Goal: Task Accomplishment & Management: Manage account settings

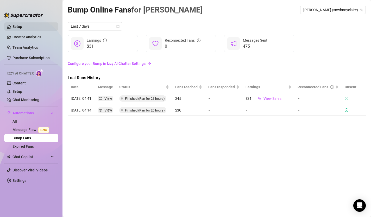
click at [22, 24] on link "Setup" at bounding box center [17, 26] width 10 height 4
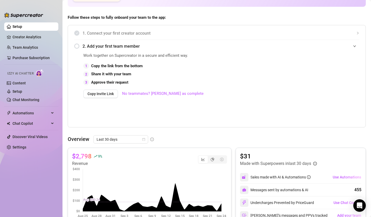
scroll to position [269, 0]
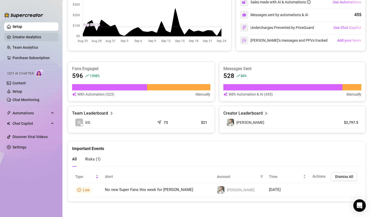
click at [28, 33] on link "Creator Analytics" at bounding box center [33, 37] width 42 height 8
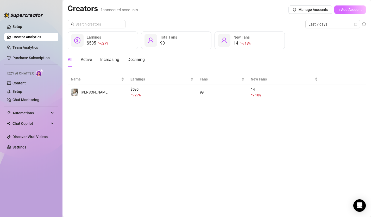
click at [340, 11] on span "+ Add Account" at bounding box center [350, 10] width 24 height 4
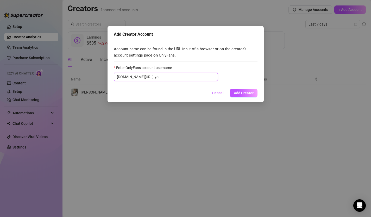
type input "y"
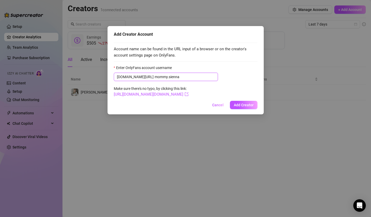
type input "mommy.sienna"
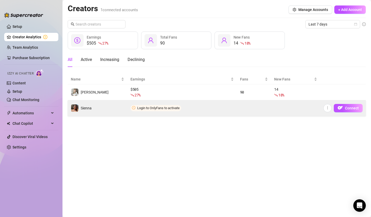
click at [155, 109] on span "Login to OnlyFans to activate" at bounding box center [158, 108] width 42 height 4
click at [354, 104] on button "Connect" at bounding box center [348, 108] width 29 height 8
click at [350, 105] on button "Connect" at bounding box center [348, 108] width 29 height 8
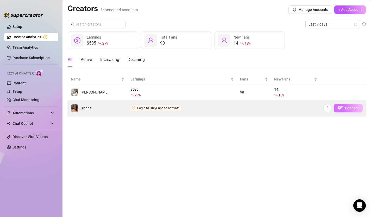
click at [347, 109] on span "Connect" at bounding box center [352, 108] width 14 height 4
click at [167, 106] on span "Login to OnlyFans to activate" at bounding box center [158, 108] width 42 height 4
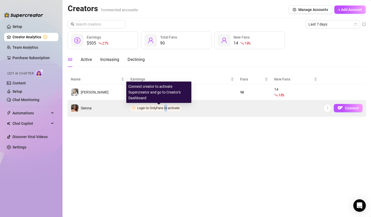
click at [167, 106] on span "Login to OnlyFans to activate" at bounding box center [158, 108] width 42 height 4
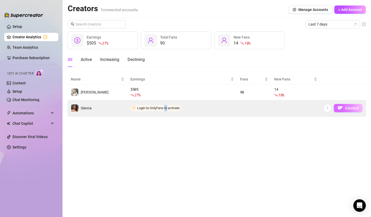
click at [348, 105] on button "Connect" at bounding box center [348, 108] width 29 height 8
click at [349, 106] on span "Connect" at bounding box center [352, 108] width 14 height 4
click at [315, 111] on td at bounding box center [295, 108] width 49 height 16
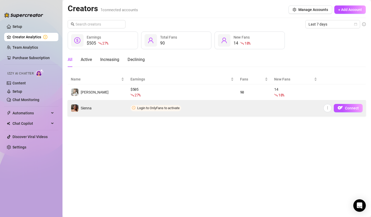
click at [354, 102] on td "Connect" at bounding box center [343, 108] width 46 height 16
click at [353, 105] on button "Connect" at bounding box center [348, 108] width 29 height 8
click at [344, 107] on button "Connect" at bounding box center [348, 108] width 29 height 8
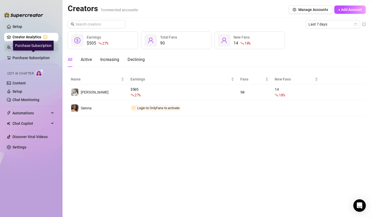
click at [34, 49] on link "Team Analytics" at bounding box center [25, 47] width 26 height 4
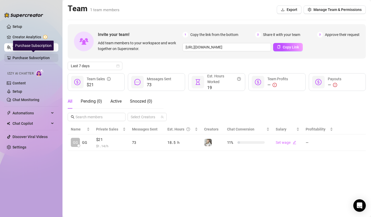
click at [35, 55] on link "Purchase Subscription" at bounding box center [33, 58] width 42 height 8
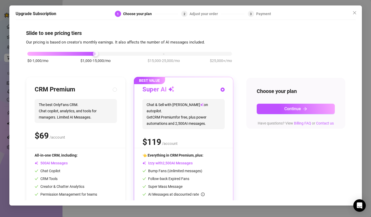
click at [30, 46] on div "$0-1,000/mo $1,000-15,000/mo $15,000-25,000/mo $25,000+/mo" at bounding box center [129, 59] width 207 height 29
click at [353, 14] on icon "close" at bounding box center [354, 12] width 3 height 3
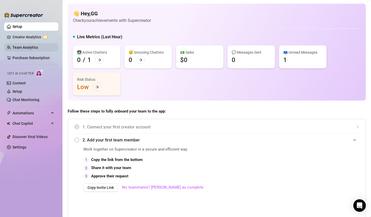
click at [38, 49] on link "Team Analytics" at bounding box center [25, 47] width 26 height 4
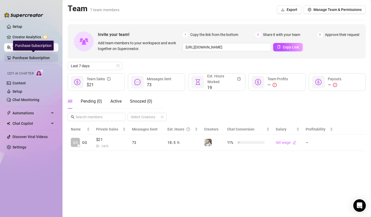
click at [28, 55] on link "Purchase Subscription" at bounding box center [33, 58] width 42 height 8
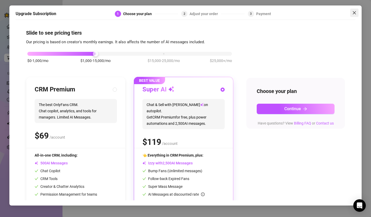
click at [354, 13] on icon "close" at bounding box center [354, 13] width 4 height 4
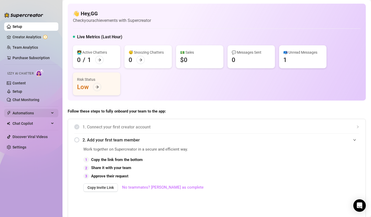
click at [26, 113] on span "Automations" at bounding box center [30, 113] width 37 height 8
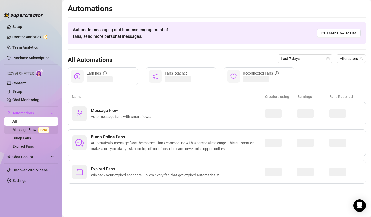
click at [31, 129] on link "Message Flow Beta" at bounding box center [31, 130] width 39 height 4
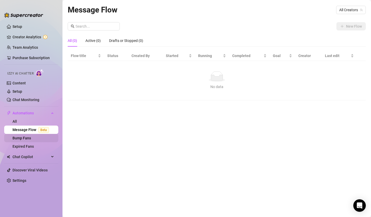
click at [31, 137] on link "Bump Fans" at bounding box center [21, 138] width 18 height 4
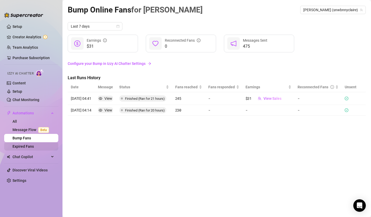
click at [30, 145] on link "Expired Fans" at bounding box center [22, 146] width 21 height 4
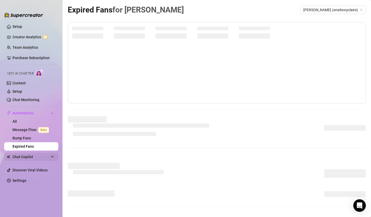
click at [30, 158] on span "Chat Copilot" at bounding box center [30, 157] width 37 height 8
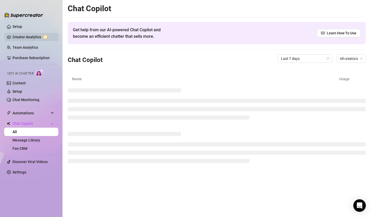
click at [27, 33] on link "Creator Analytics" at bounding box center [33, 37] width 42 height 8
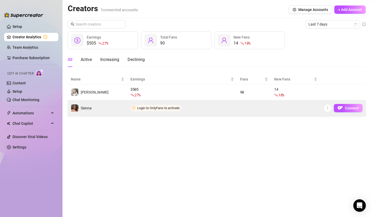
click at [164, 106] on span "Login to OnlyFans to activate" at bounding box center [158, 108] width 42 height 4
click at [329, 111] on button "button" at bounding box center [327, 108] width 8 height 8
click at [350, 107] on span "Connect" at bounding box center [352, 108] width 14 height 4
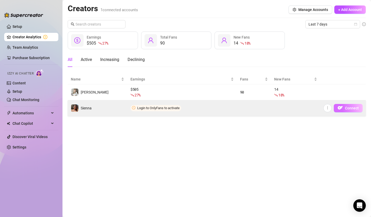
click at [350, 107] on span "Connect" at bounding box center [352, 108] width 14 height 4
click at [141, 106] on span "Login to OnlyFans to activate" at bounding box center [158, 108] width 42 height 4
